Goal: Task Accomplishment & Management: Use online tool/utility

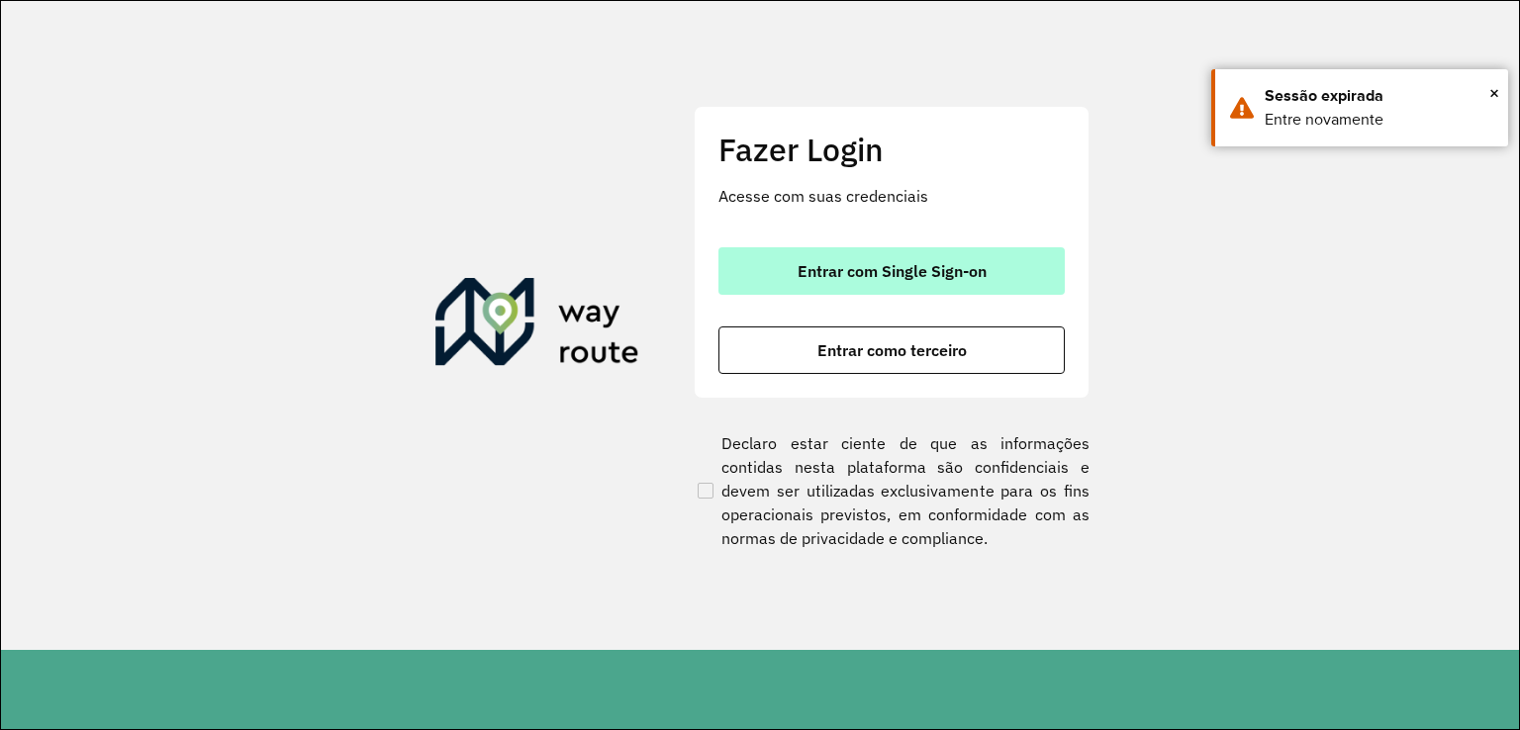
click at [872, 277] on span "Entrar com Single Sign-on" at bounding box center [892, 271] width 189 height 16
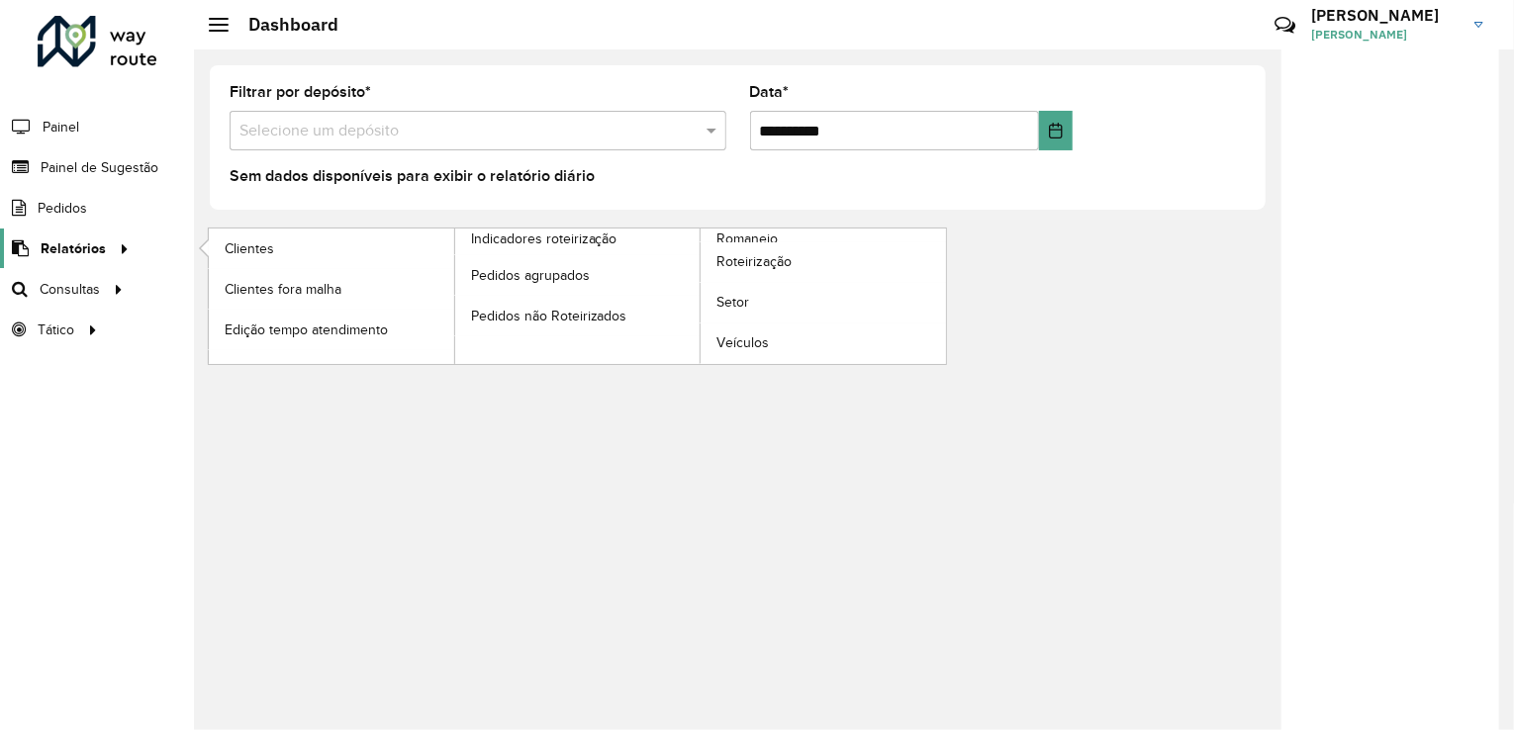
click at [89, 246] on span "Relatórios" at bounding box center [73, 248] width 65 height 21
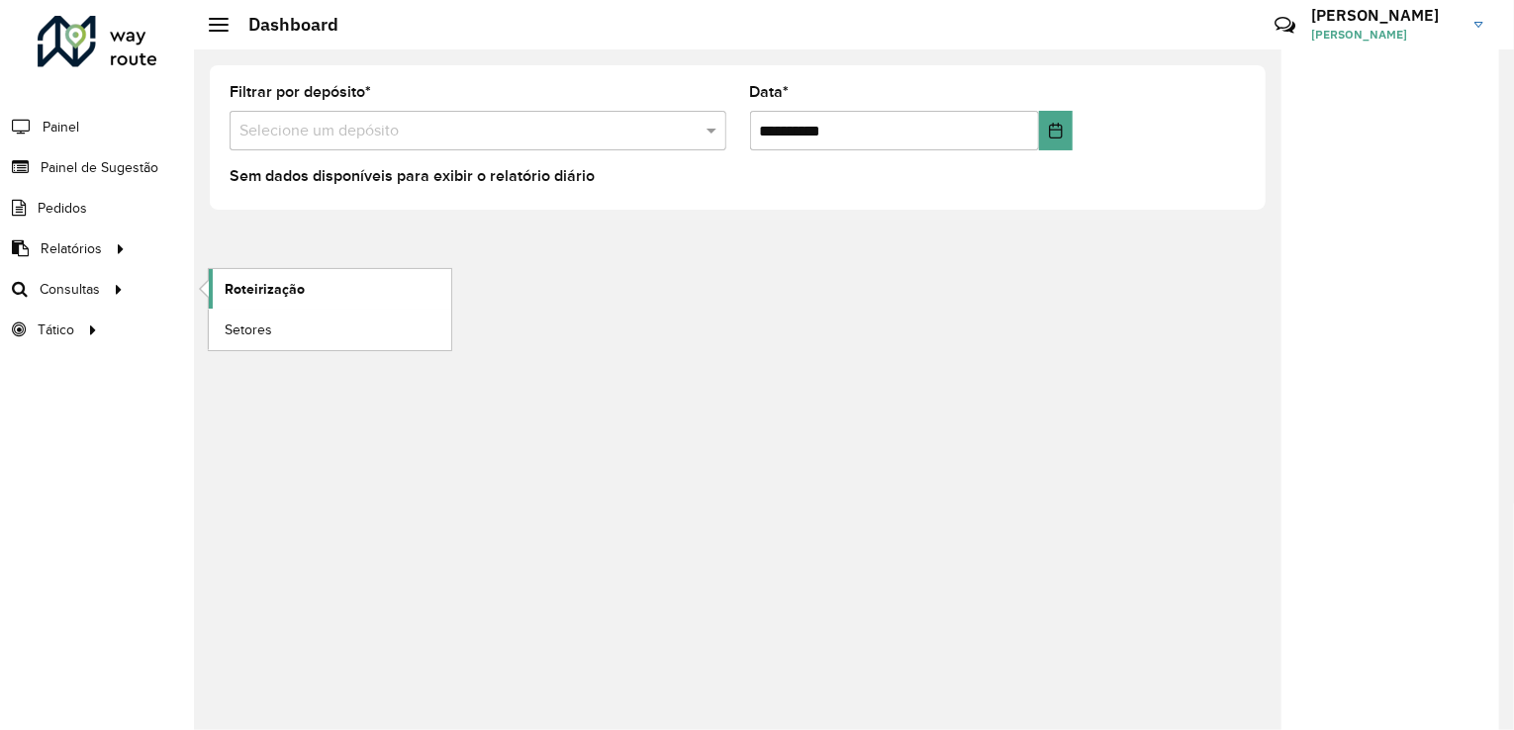
click at [256, 295] on span "Roteirização" at bounding box center [265, 289] width 80 height 21
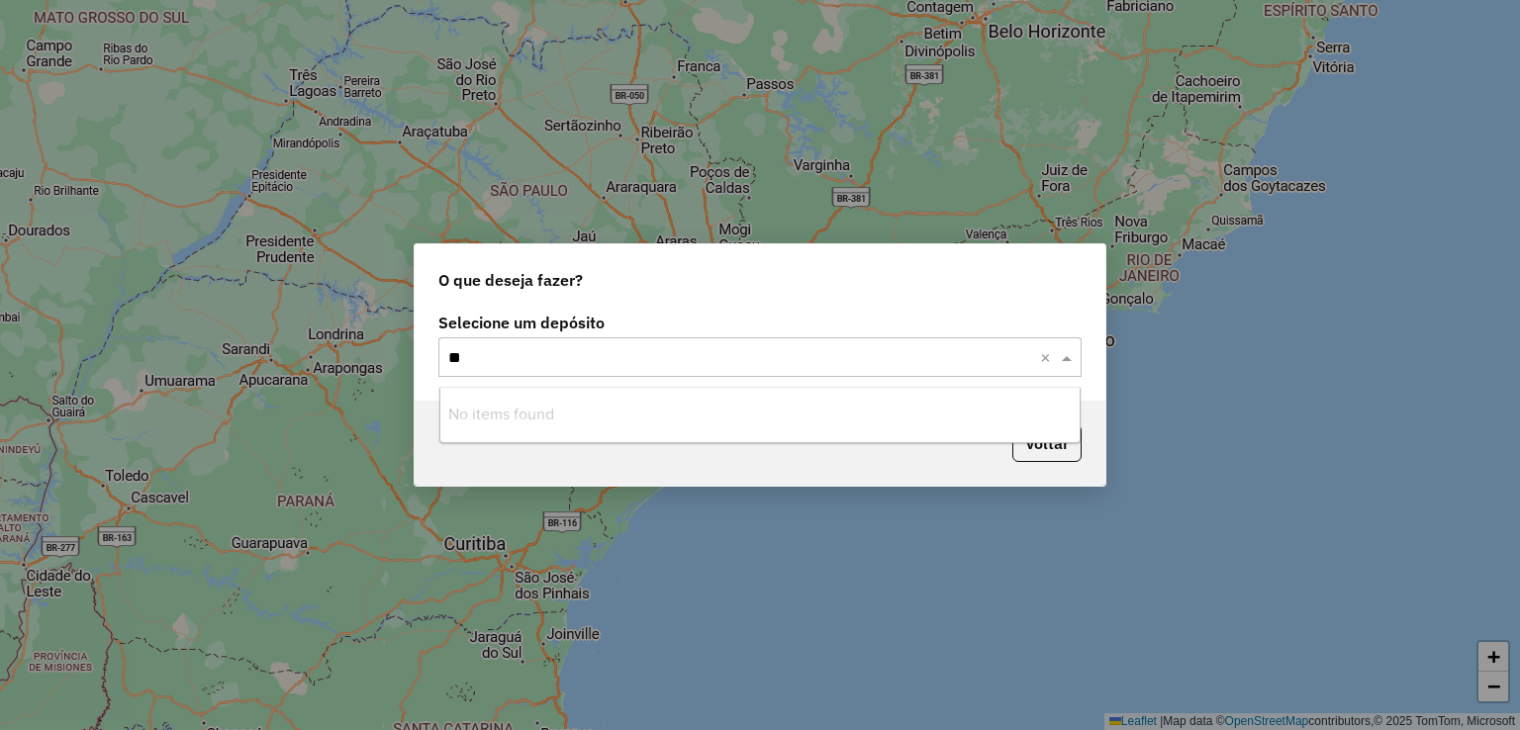
type input "*"
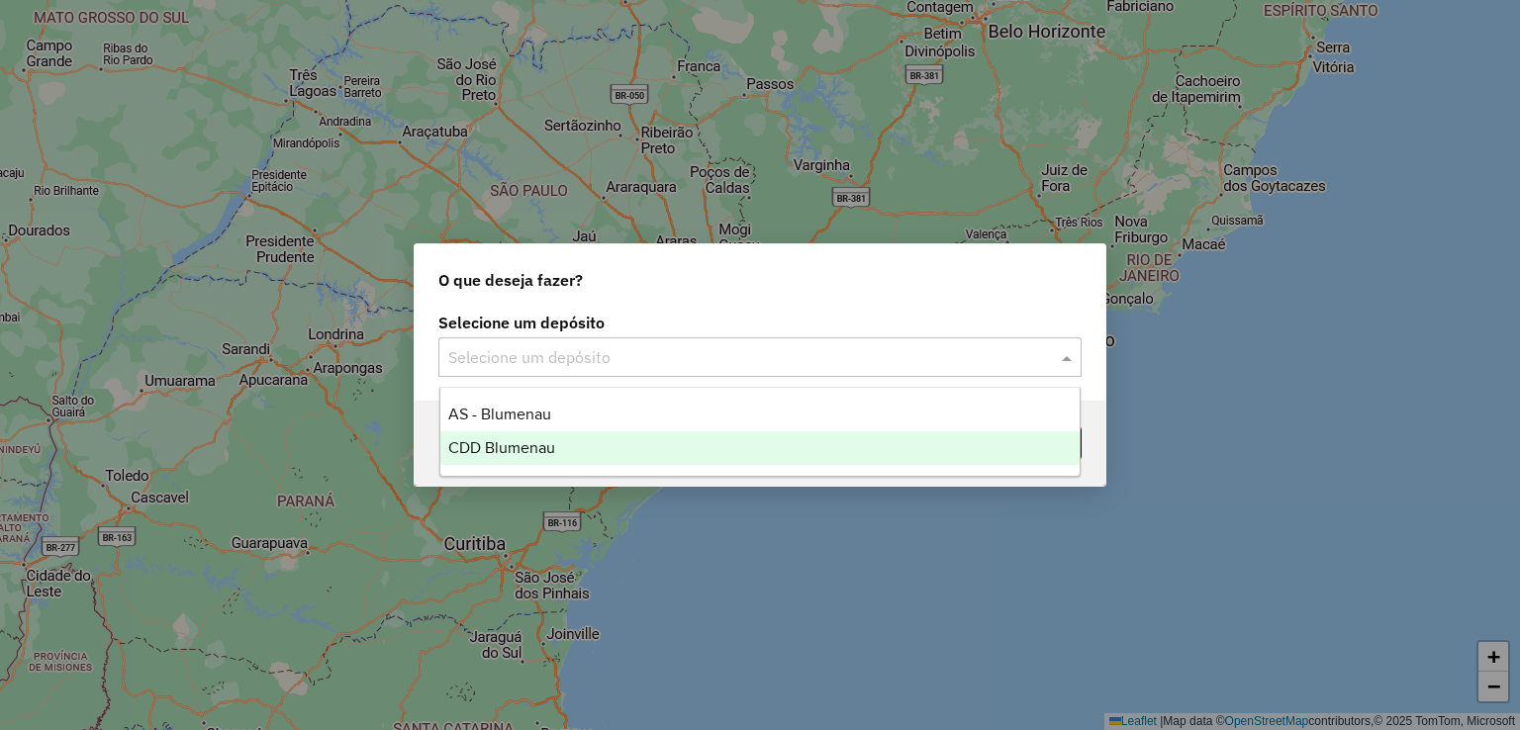
click at [528, 451] on span "CDD Blumenau" at bounding box center [501, 447] width 107 height 17
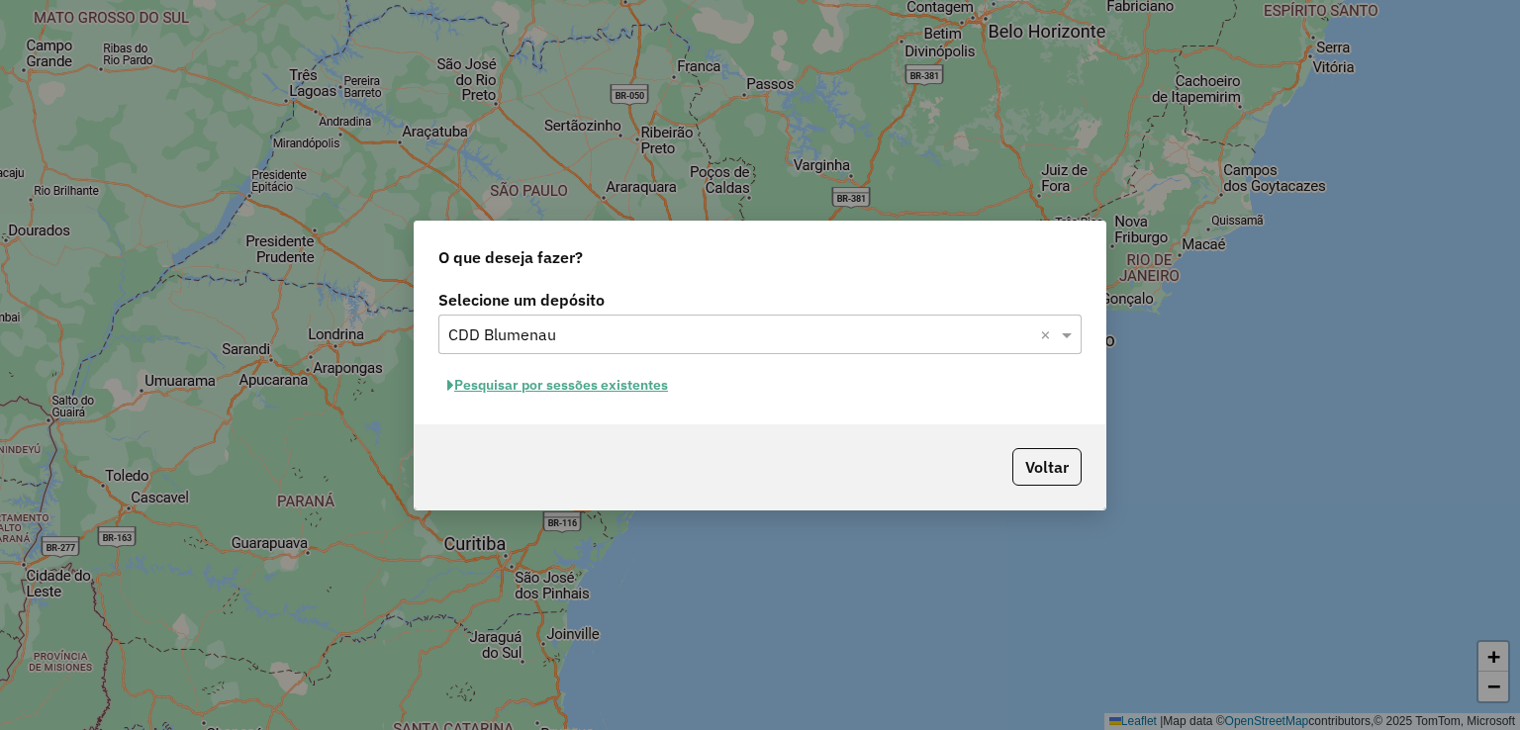
click at [754, 373] on div "Pesquisar por sessões existentes" at bounding box center [759, 385] width 643 height 31
click at [636, 391] on button "Pesquisar por sessões existentes" at bounding box center [557, 385] width 238 height 31
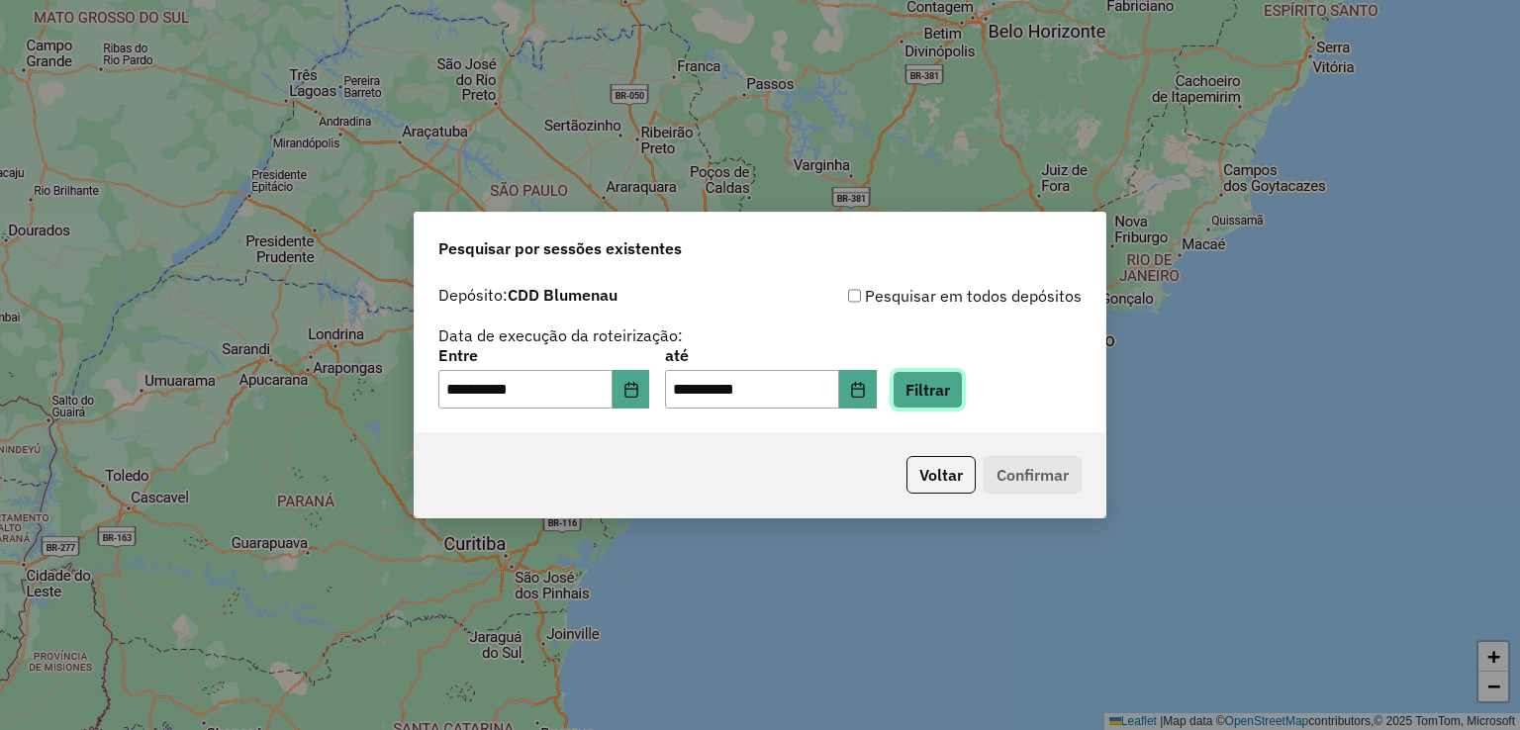
click at [956, 389] on button "Filtrar" at bounding box center [928, 390] width 70 height 38
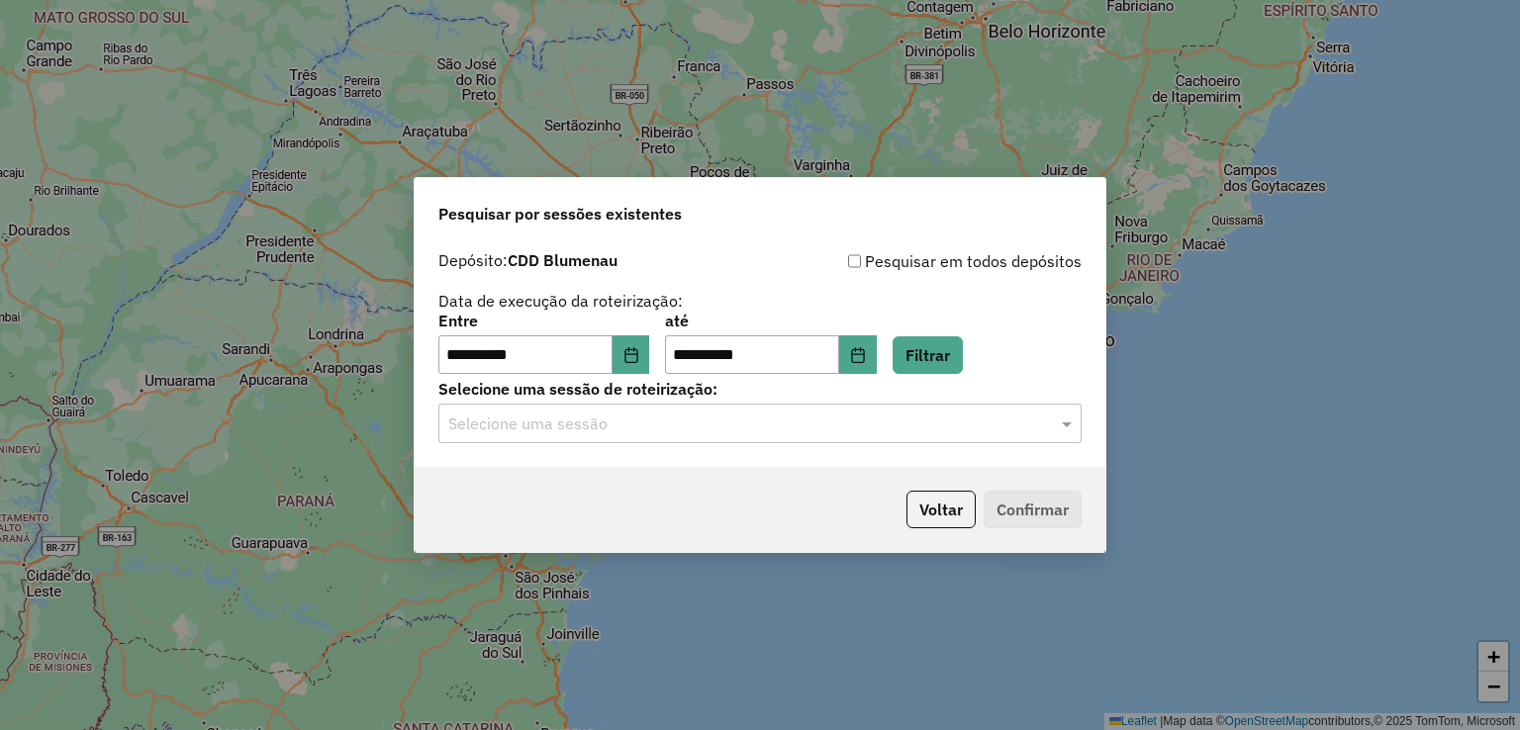
click at [875, 428] on input "text" at bounding box center [740, 425] width 584 height 24
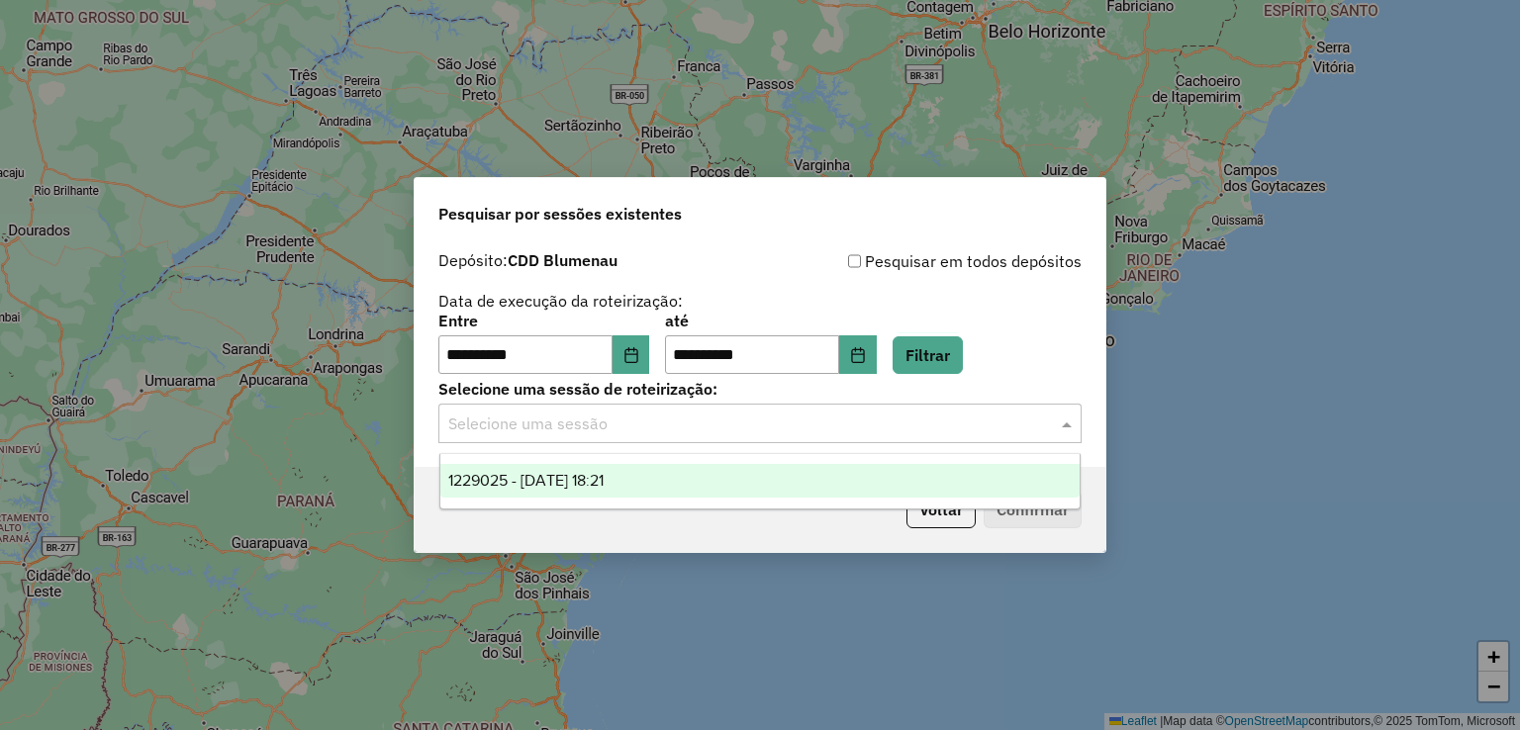
click at [686, 472] on div "1229025 - 13/08/2025 18:21" at bounding box center [760, 481] width 640 height 34
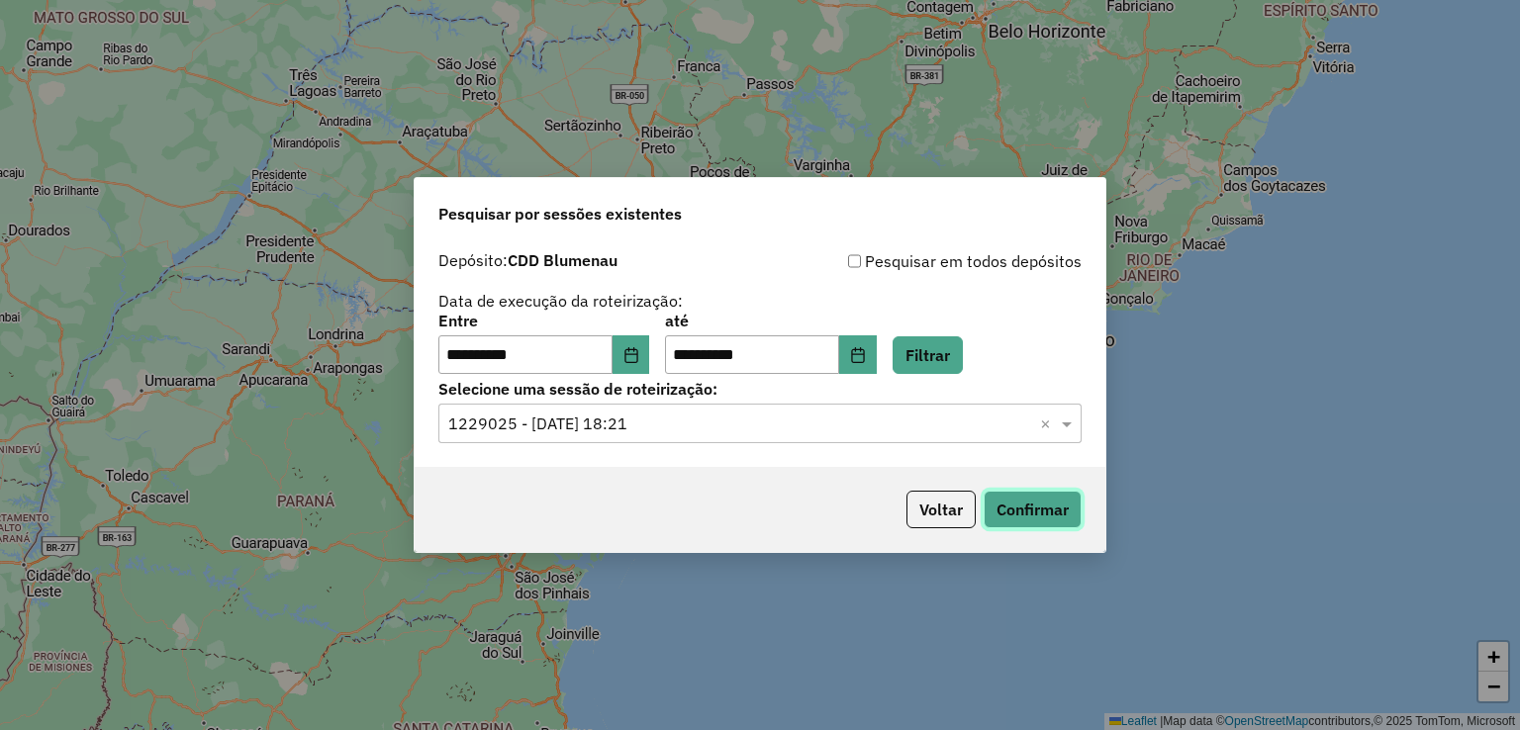
click at [1045, 505] on button "Confirmar" at bounding box center [1033, 510] width 98 height 38
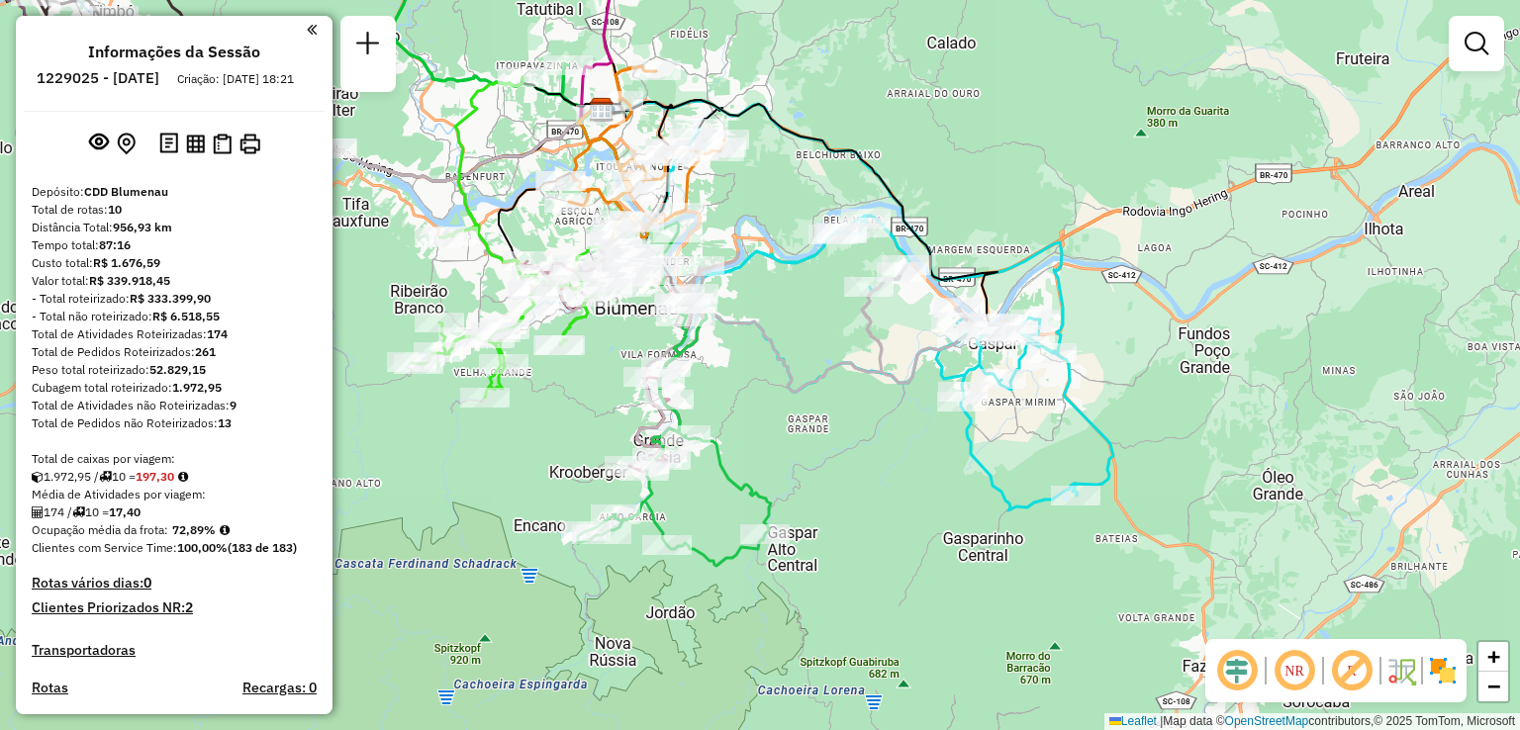
drag, startPoint x: 744, startPoint y: 405, endPoint x: 813, endPoint y: 495, distance: 113.6
click at [813, 495] on div "Janela de atendimento Grade de atendimento Capacidade Transportadoras Veículos …" at bounding box center [760, 365] width 1520 height 730
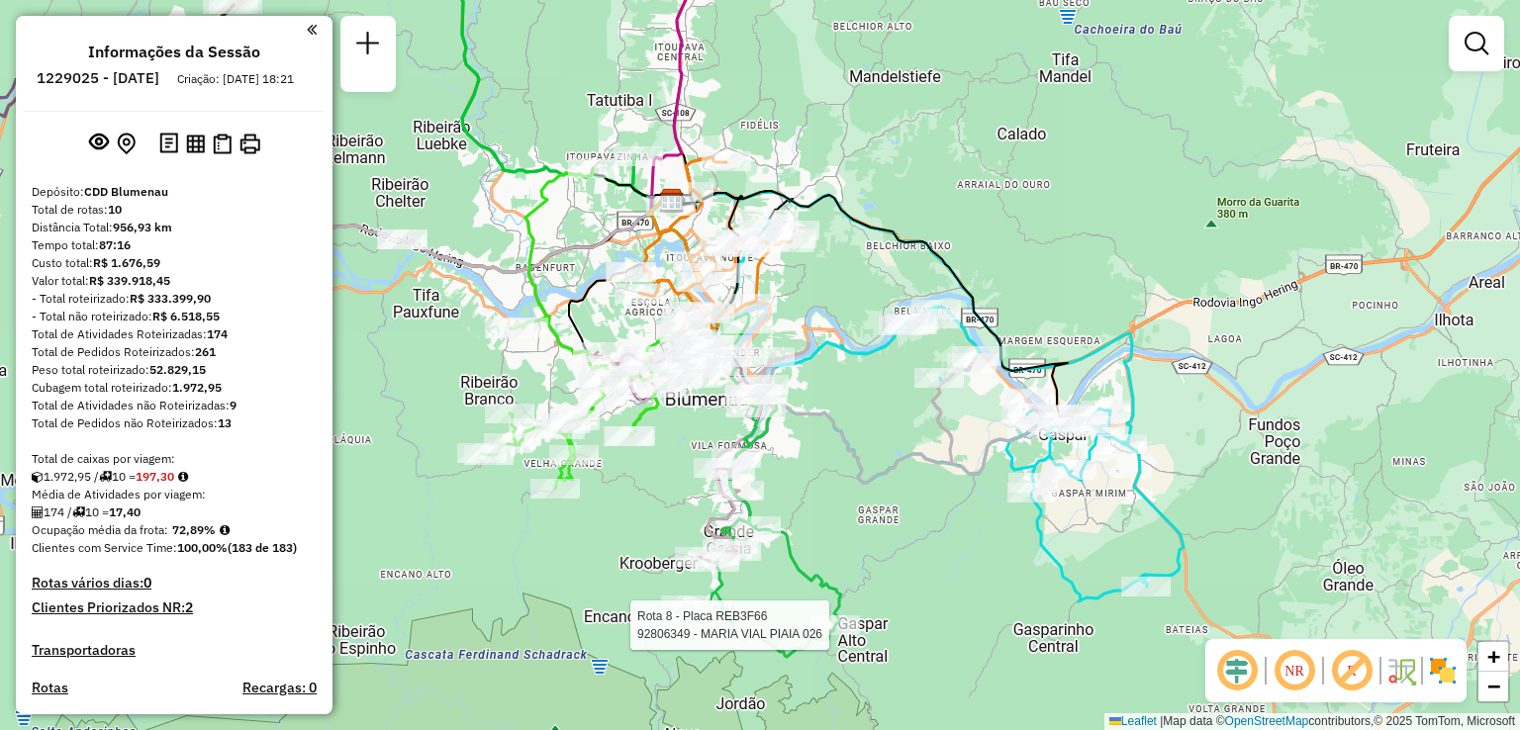
select select "**********"
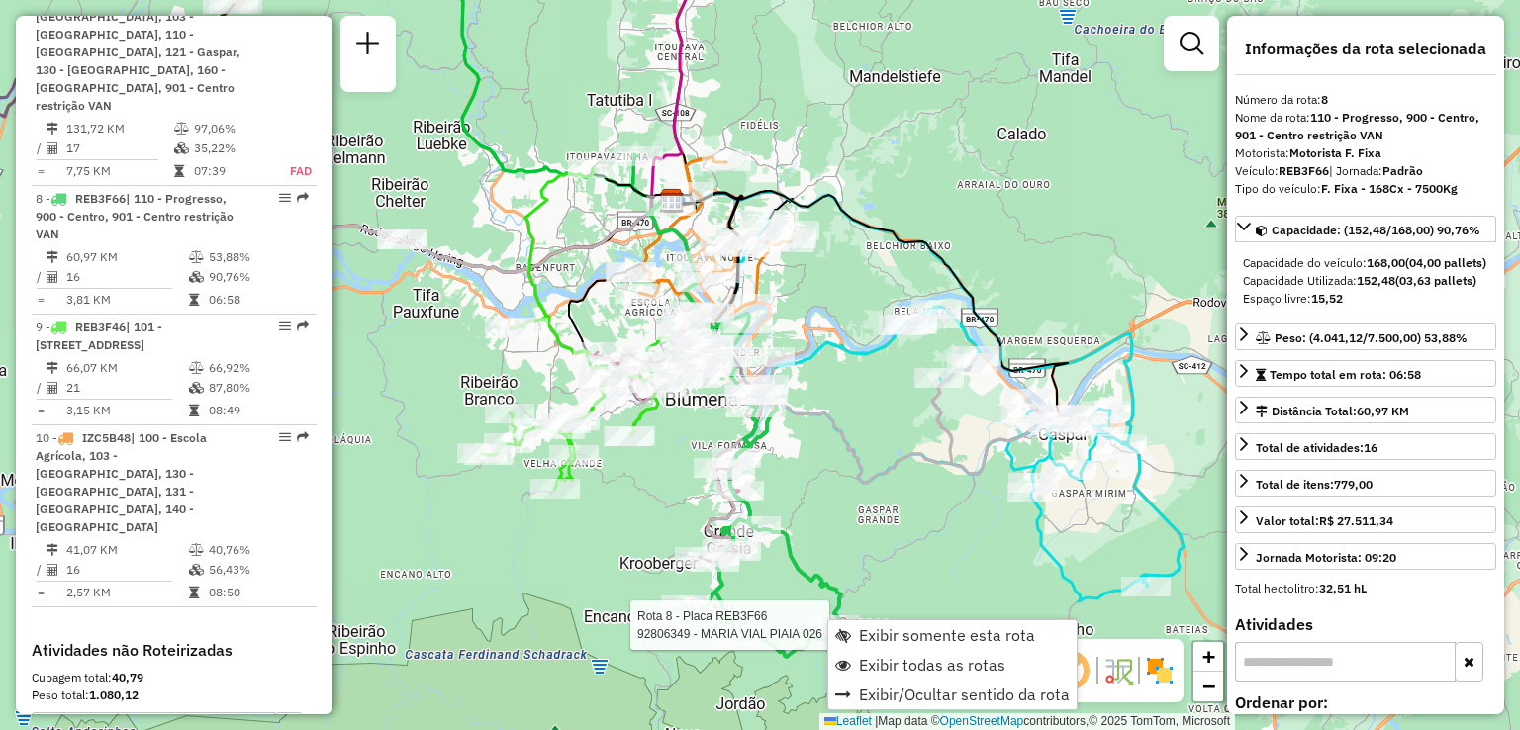
scroll to position [1590, 0]
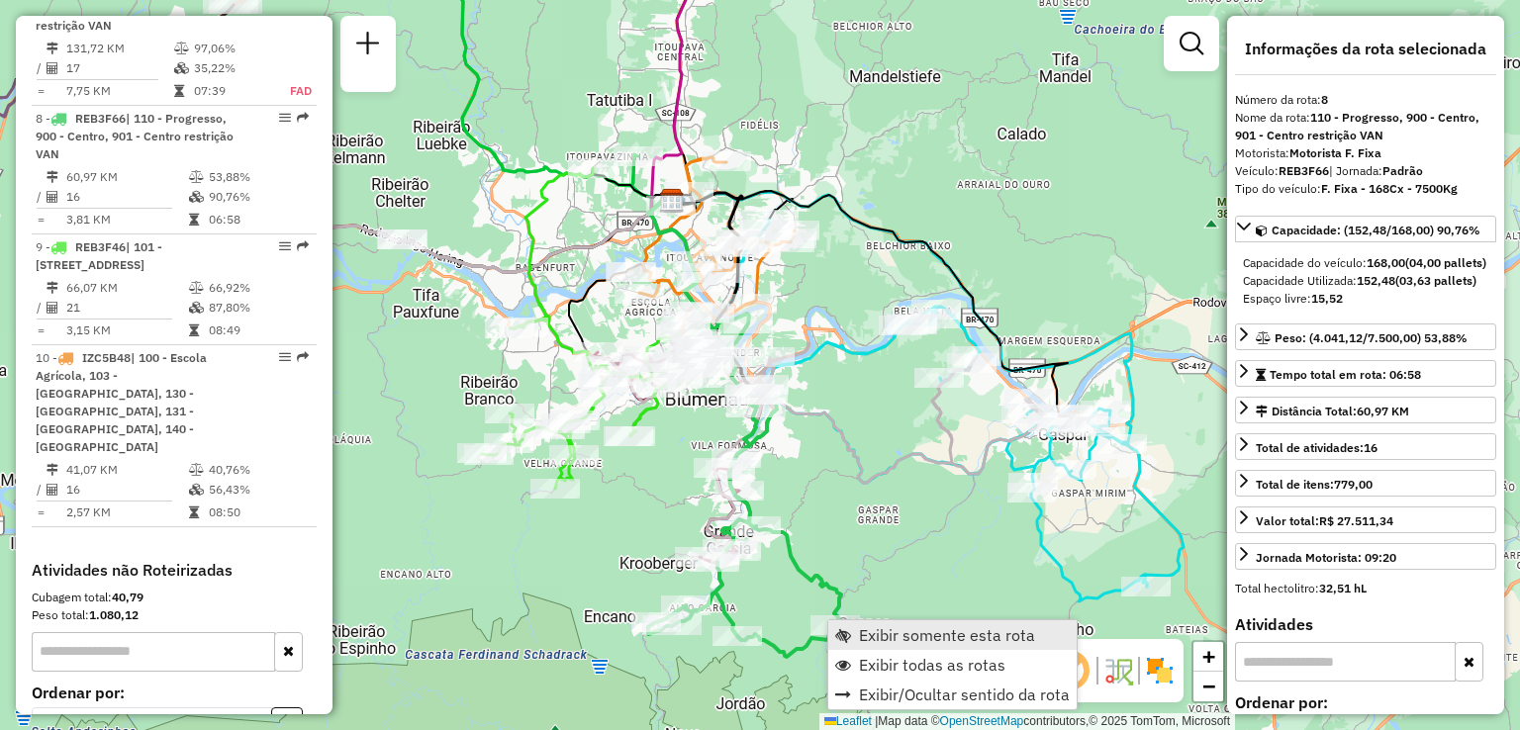
click at [883, 632] on span "Exibir somente esta rota" at bounding box center [947, 635] width 176 height 16
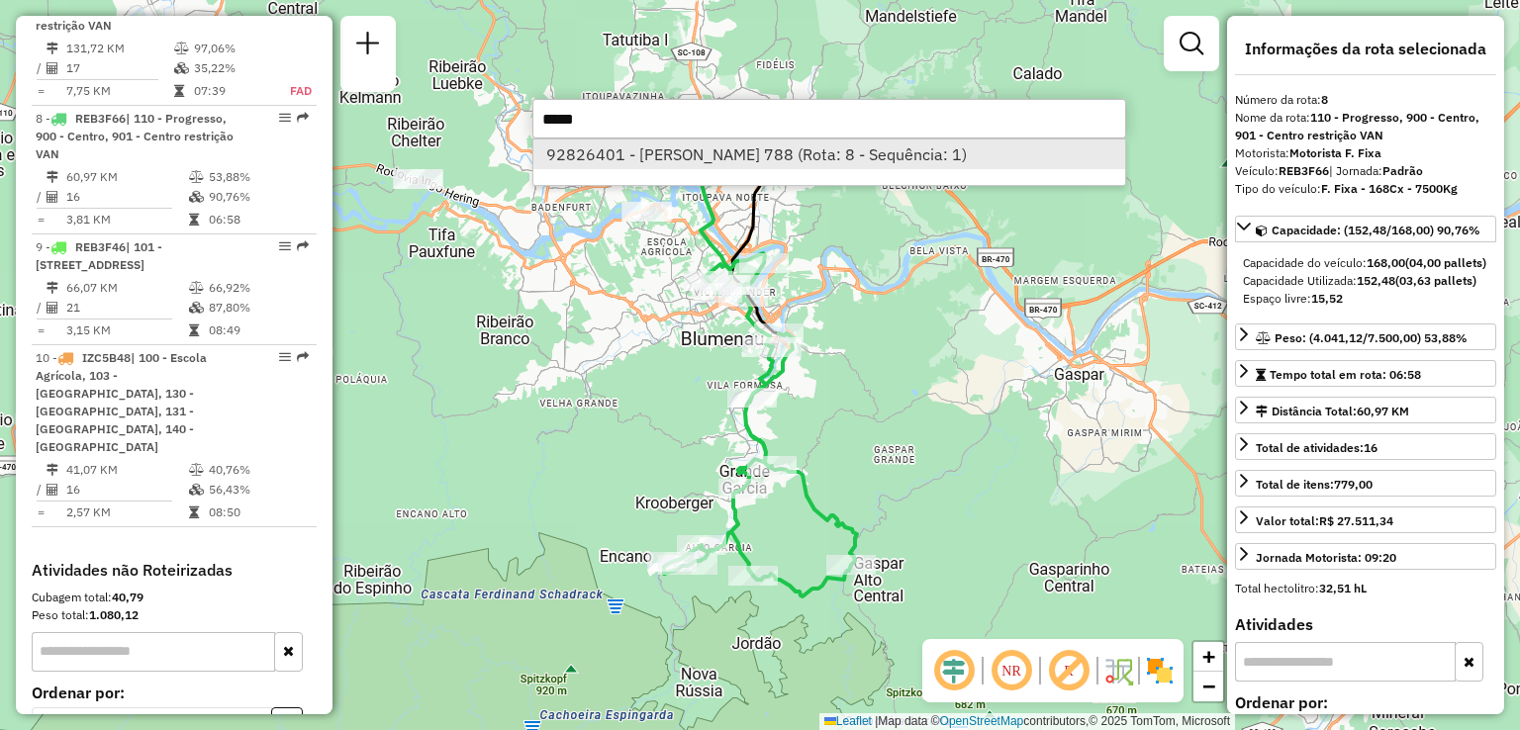
type input "*****"
click at [758, 156] on li "92826401 - JOAO MARIA BENTO 788 (Rota: 8 - Sequência: 1)" at bounding box center [829, 155] width 592 height 30
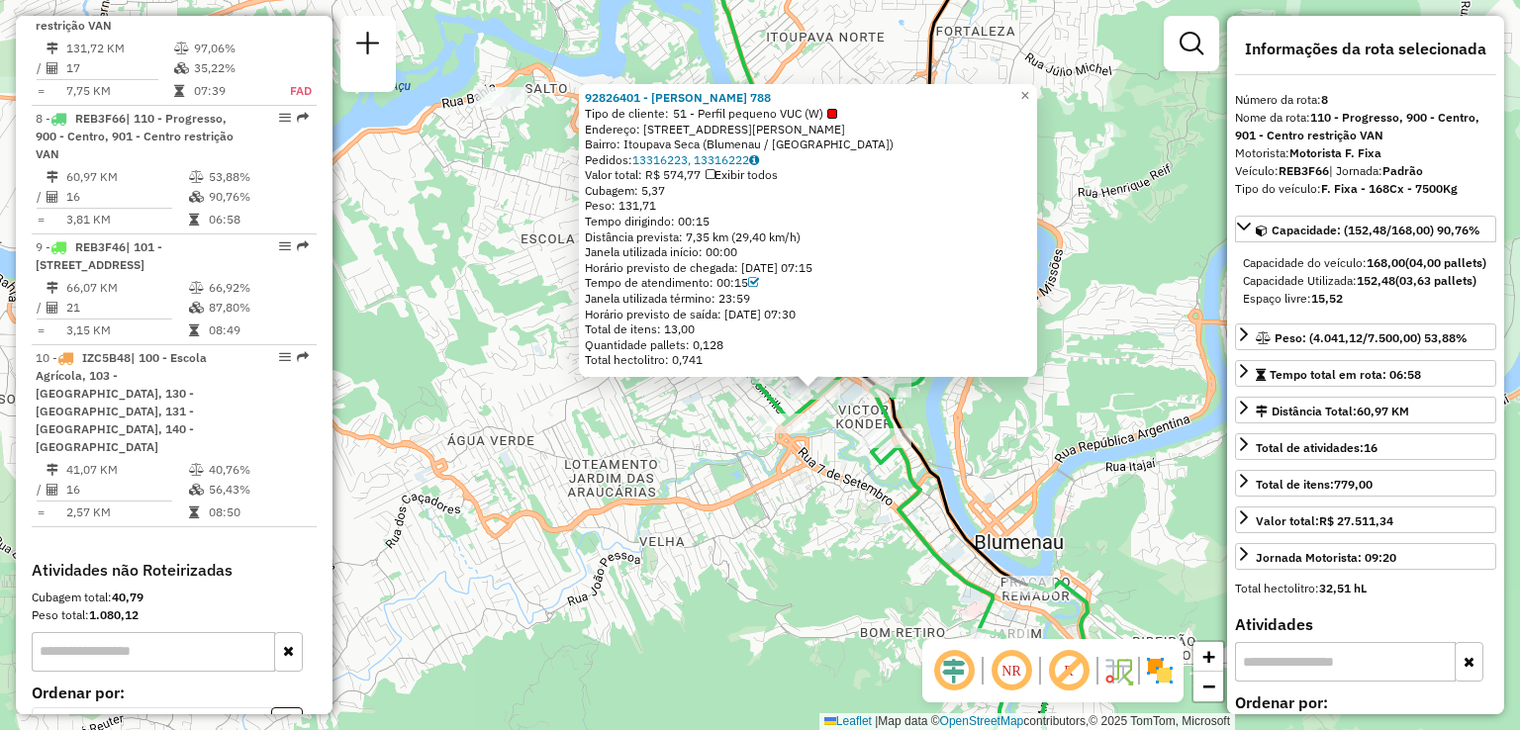
drag, startPoint x: 818, startPoint y: 492, endPoint x: 765, endPoint y: 480, distance: 54.7
click at [765, 492] on div "92826401 - JOAO MARIA BENTO 788 Tipo de cliente: 51 - Perfil pequeno VUC (W) En…" at bounding box center [760, 365] width 1520 height 730
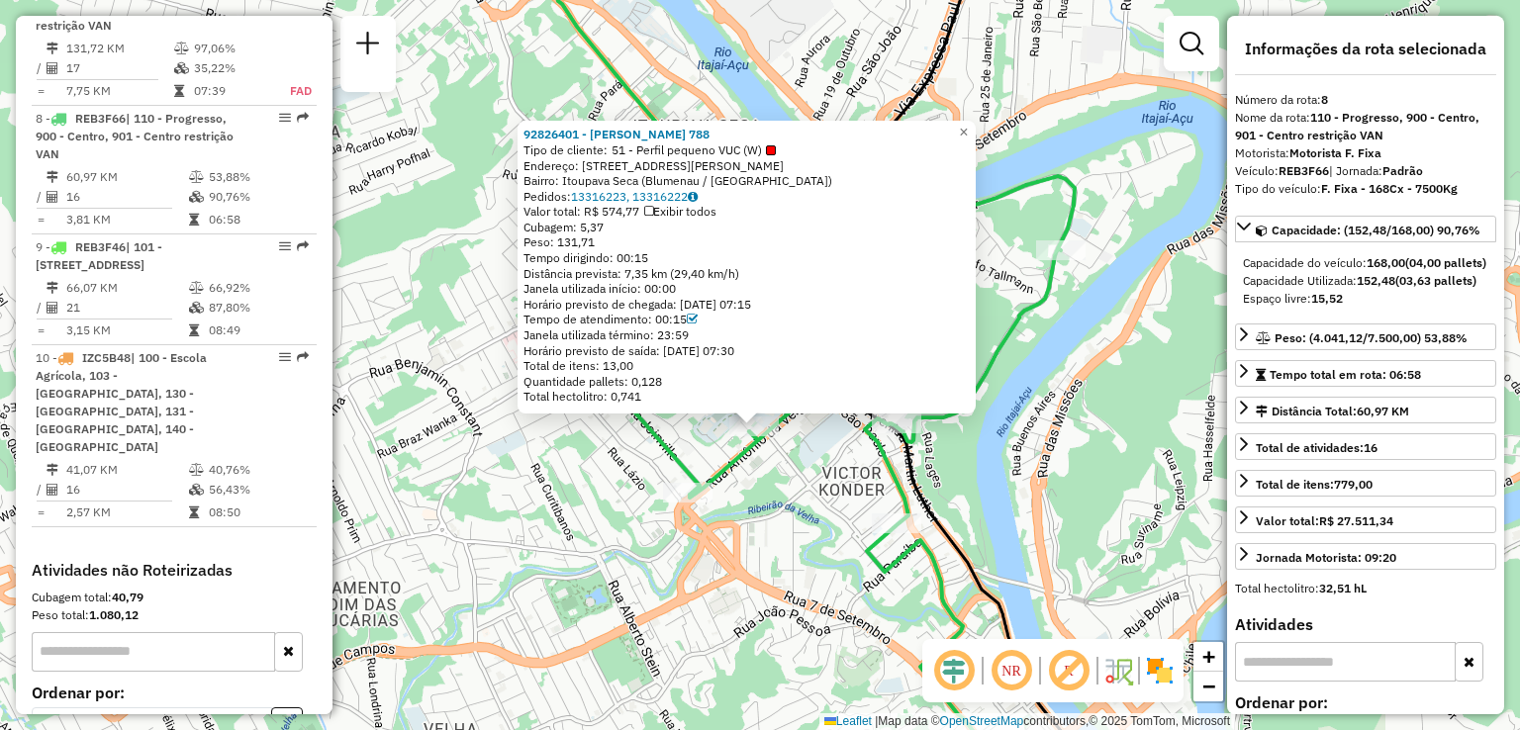
click at [776, 472] on div "92826401 - JOAO MARIA BENTO 788 Tipo de cliente: 51 - Perfil pequeno VUC (W) En…" at bounding box center [760, 365] width 1520 height 730
